Goal: Task Accomplishment & Management: Use online tool/utility

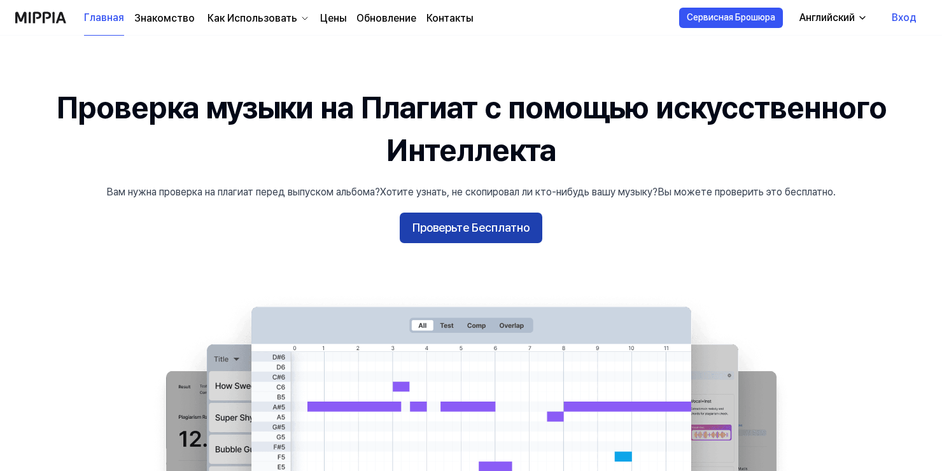
click at [448, 229] on ya-tr-span "Проверьте Бесплатно" at bounding box center [470, 228] width 117 height 18
click at [500, 234] on ya-tr-span "Проверьте Бесплатно" at bounding box center [470, 228] width 117 height 18
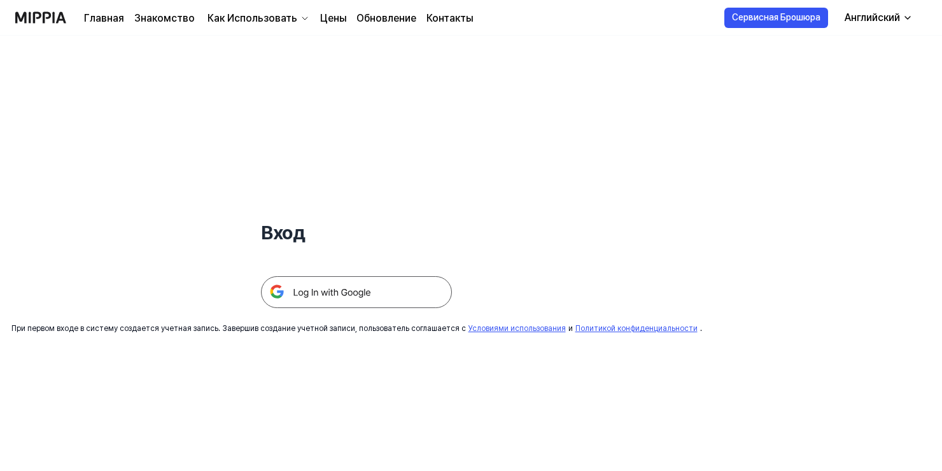
click at [364, 292] on img at bounding box center [356, 292] width 191 height 32
